Goal: Information Seeking & Learning: Find specific fact

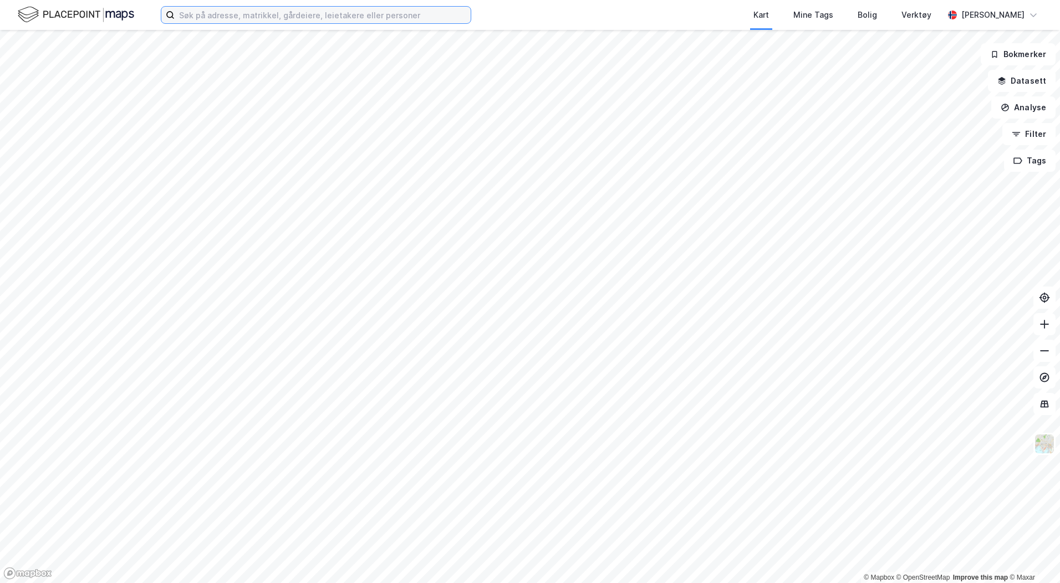
click at [187, 12] on input at bounding box center [323, 15] width 296 height 17
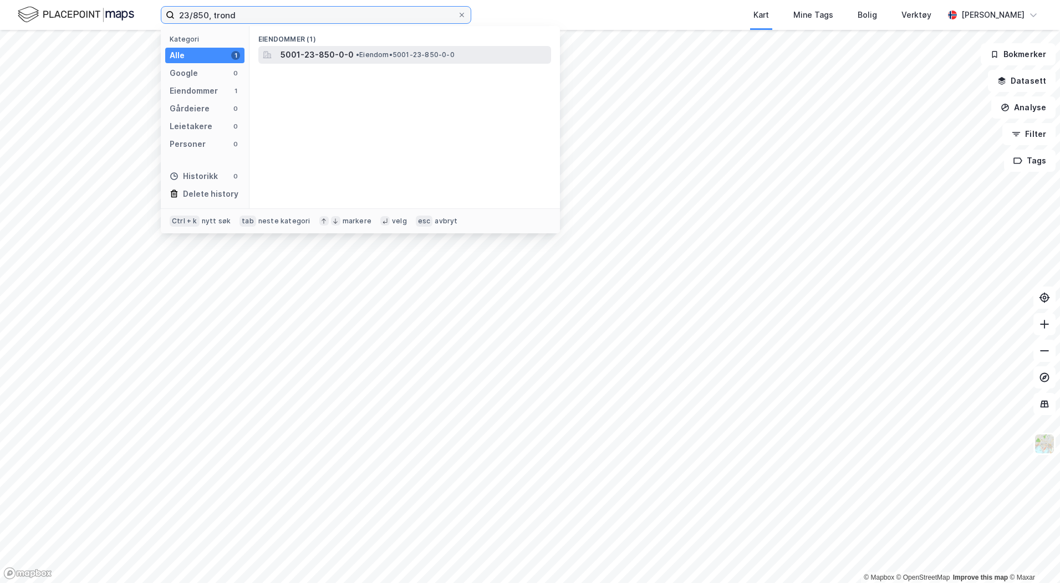
type input "23/850, trond"
click at [319, 56] on span "5001-23-850-0-0" at bounding box center [317, 54] width 73 height 13
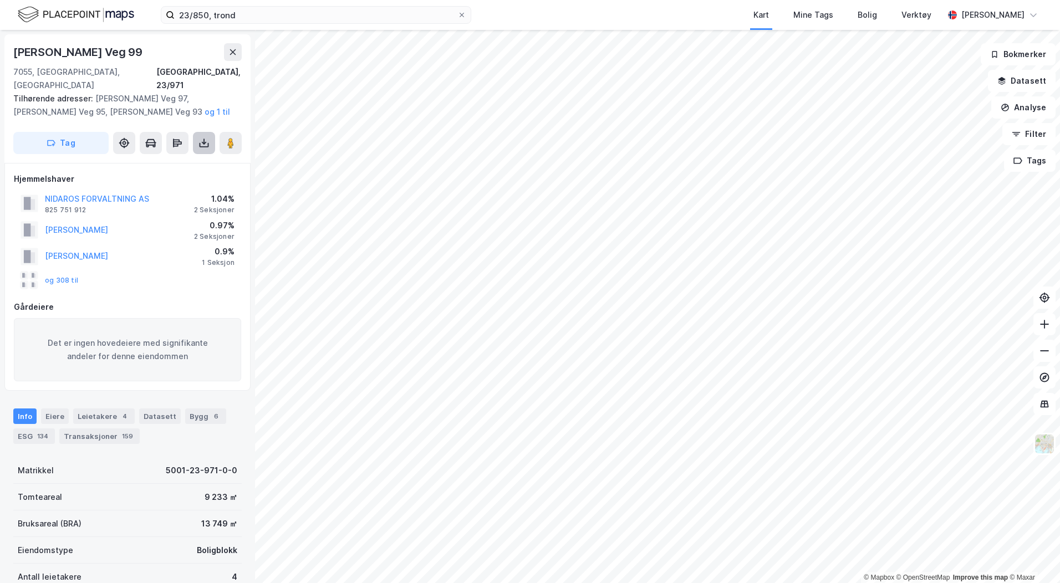
click at [202, 137] on icon at bounding box center [203, 142] width 11 height 11
click at [140, 161] on div "Last ned grunnbok" at bounding box center [149, 165] width 64 height 9
click at [0, 0] on button "og 308 til" at bounding box center [0, 0] width 0 height 0
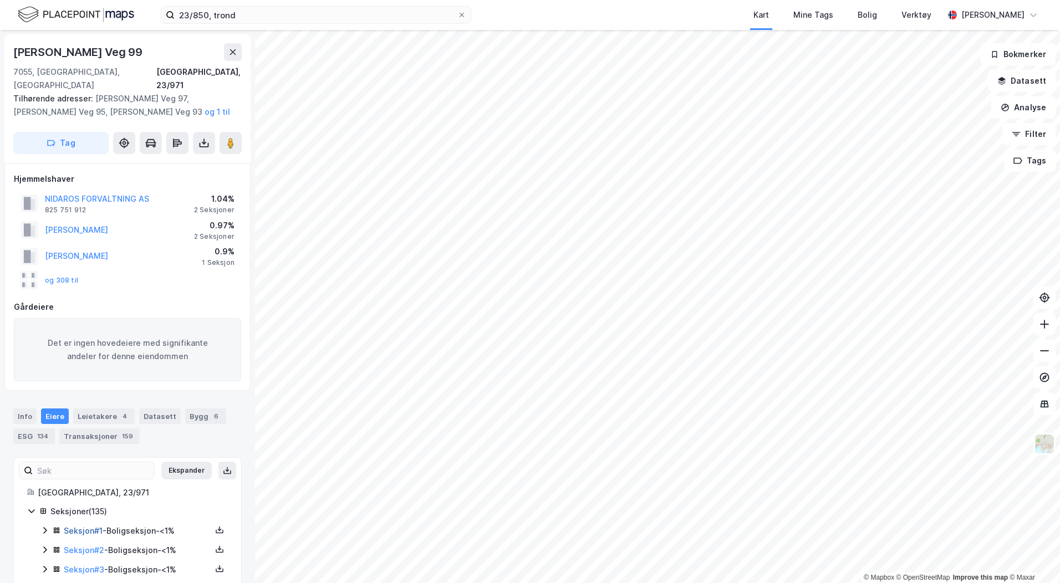
click at [83, 526] on link "Seksjon # 1" at bounding box center [83, 530] width 39 height 9
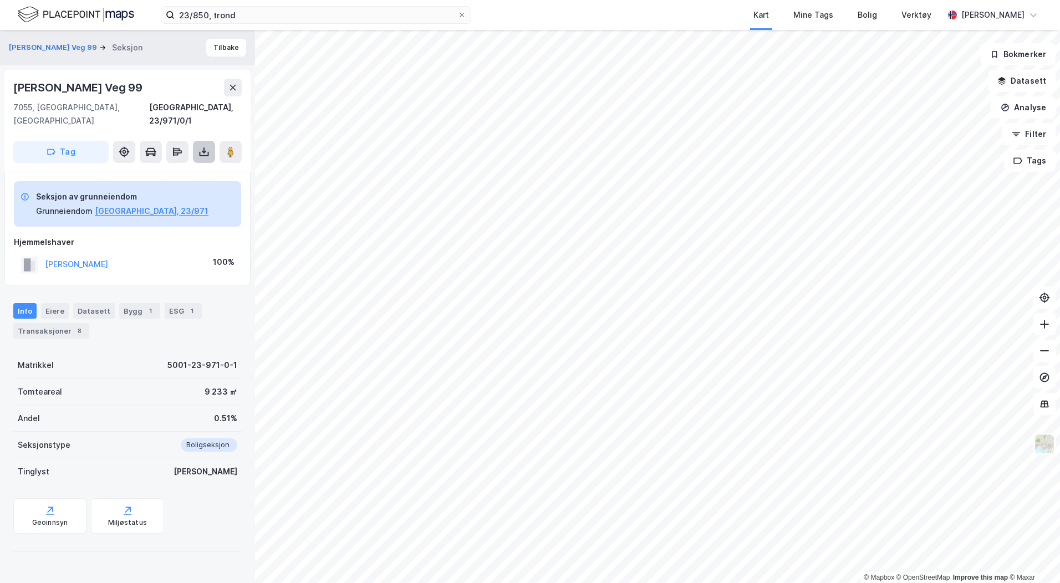
click at [207, 146] on icon at bounding box center [203, 151] width 11 height 11
click at [181, 170] on div "Last ned grunnbok" at bounding box center [149, 174] width 64 height 9
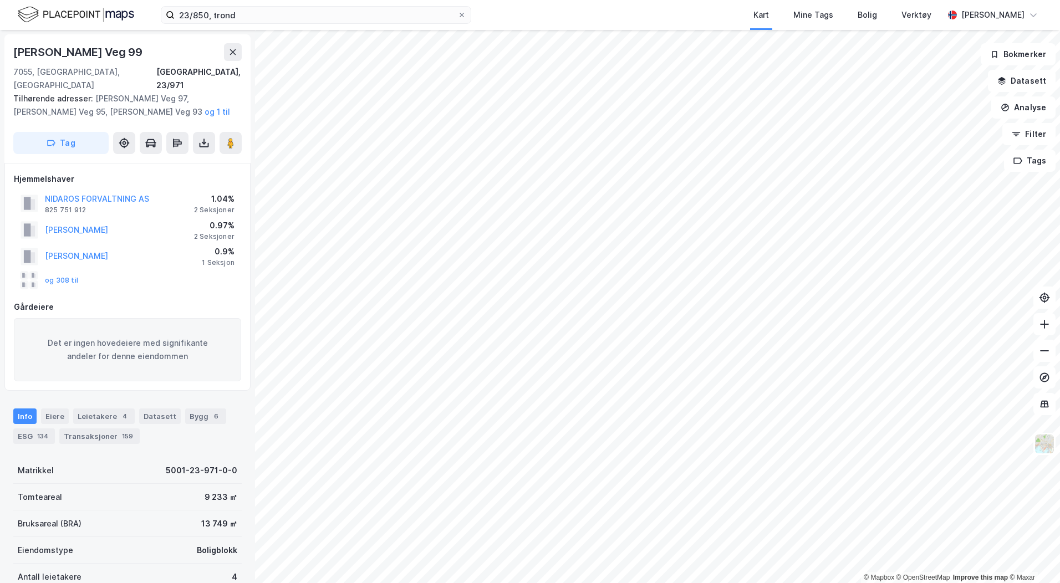
click at [253, 314] on div "© Mapbox © OpenStreetMap Improve this map © Maxar Theodor [STREET_ADDRESS], 23/…" at bounding box center [530, 306] width 1060 height 553
click at [1006, 82] on icon "button" at bounding box center [1001, 81] width 7 height 3
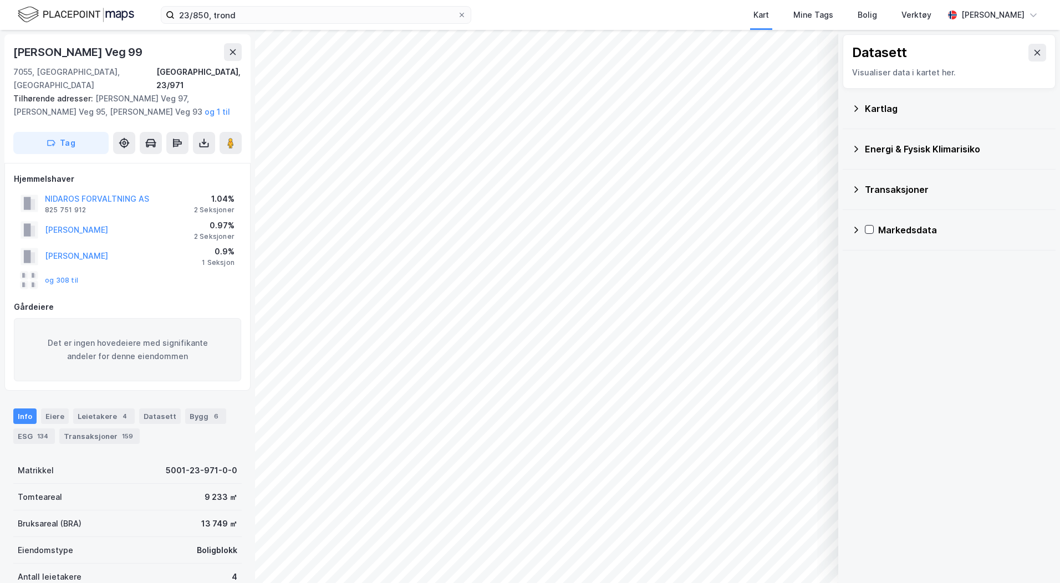
drag, startPoint x: 182, startPoint y: 50, endPoint x: 9, endPoint y: 50, distance: 173.0
click at [9, 50] on div "Theodor [STREET_ADDRESS], 23/971 Tilhørende adresser: [PERSON_NAME] Veg 97, [PE…" at bounding box center [127, 98] width 246 height 129
copy div "[PERSON_NAME] Veg 99"
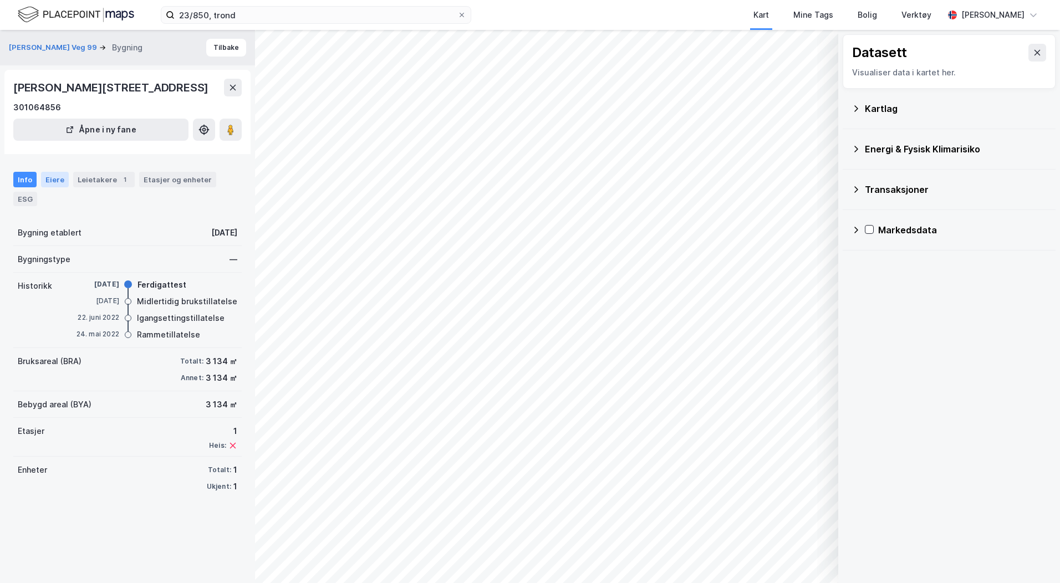
click at [53, 187] on div "Eiere" at bounding box center [55, 180] width 28 height 16
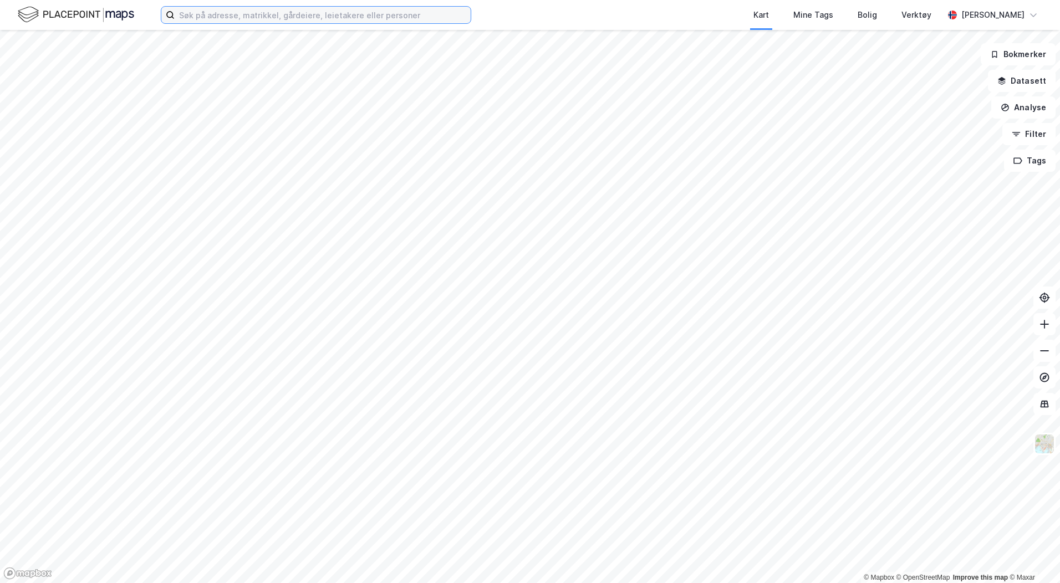
click at [220, 19] on input at bounding box center [323, 15] width 296 height 17
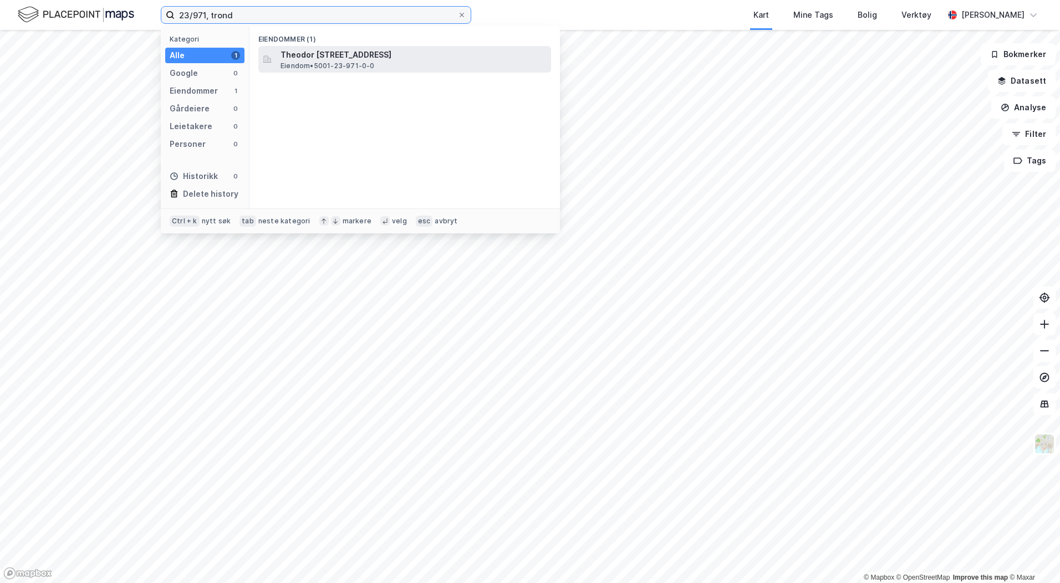
type input "23/971, trond"
click at [329, 60] on span "Theodor Overwiens veg 91, 7055, RANHEIM, TRONDHEIM" at bounding box center [414, 54] width 266 height 13
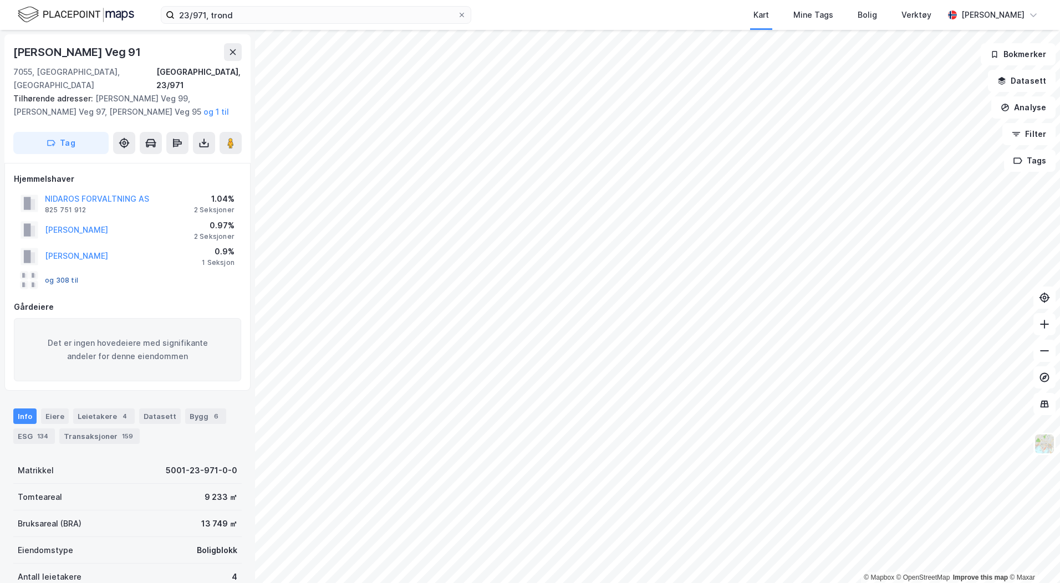
click at [0, 0] on button "og 308 til" at bounding box center [0, 0] width 0 height 0
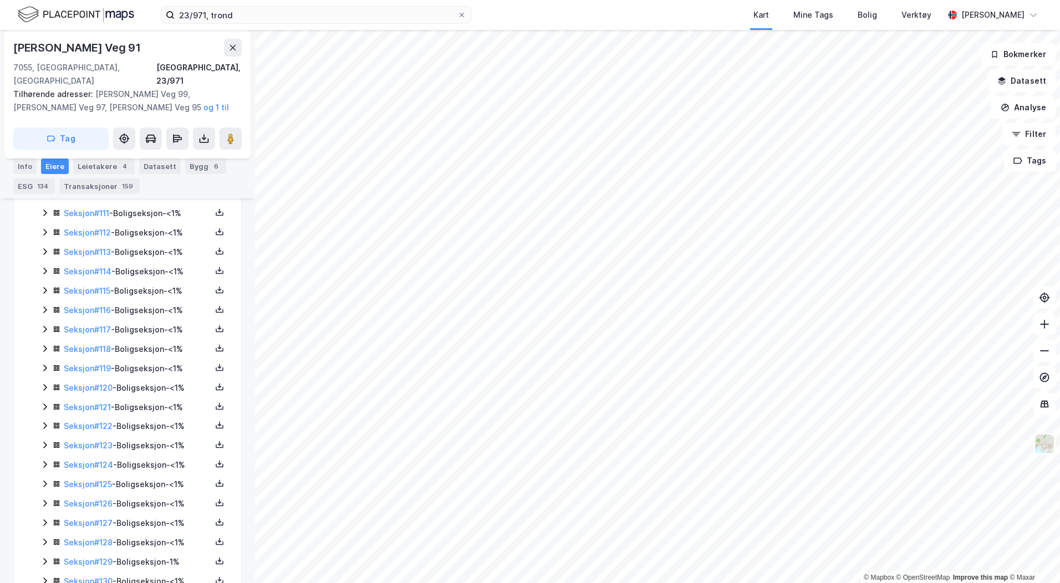
scroll to position [2577, 0]
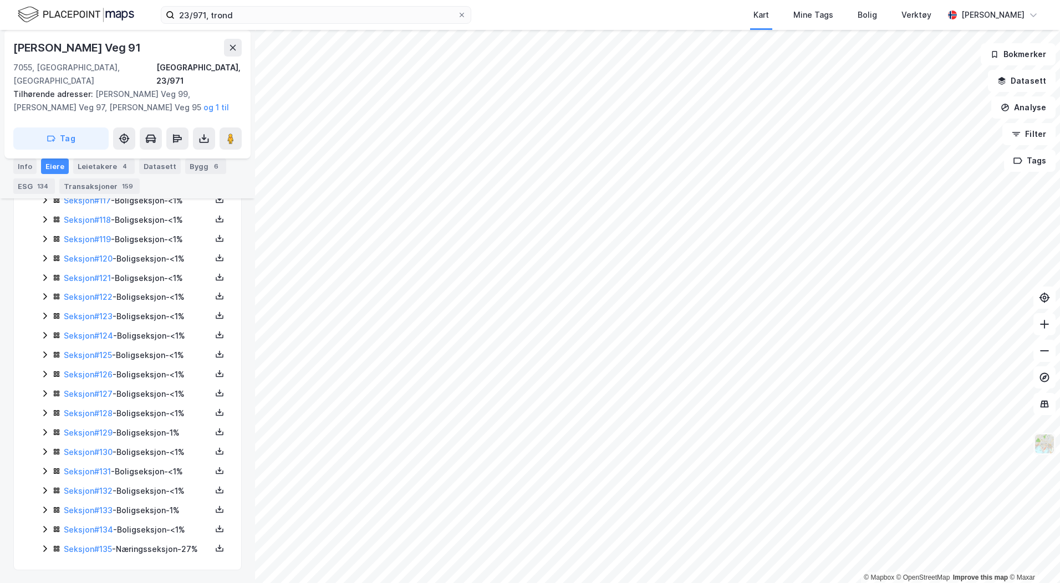
click at [1043, 444] on img at bounding box center [1044, 444] width 21 height 21
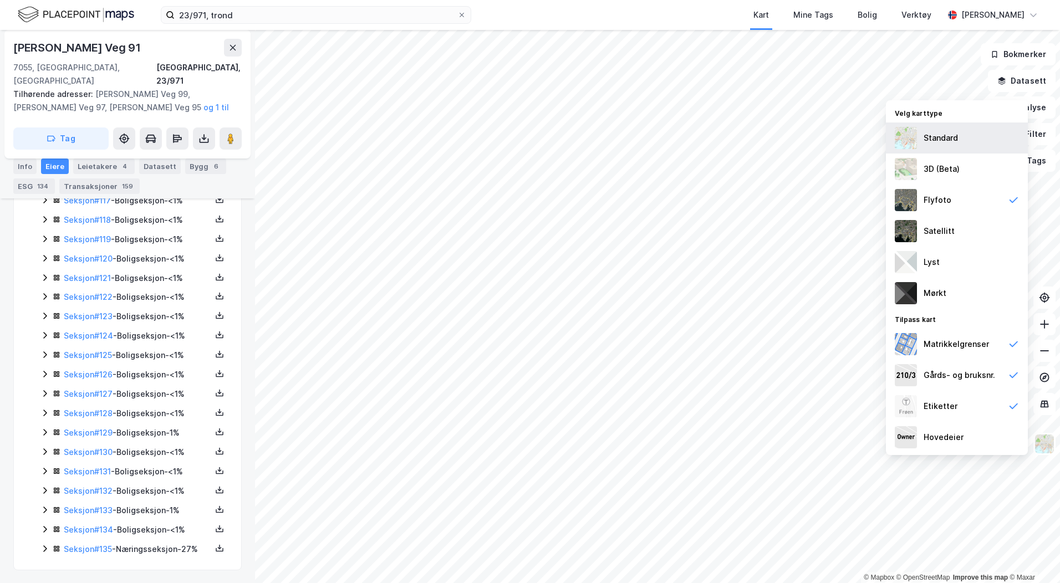
click at [934, 142] on div "Standard" at bounding box center [941, 137] width 34 height 13
